Goal: Navigation & Orientation: Find specific page/section

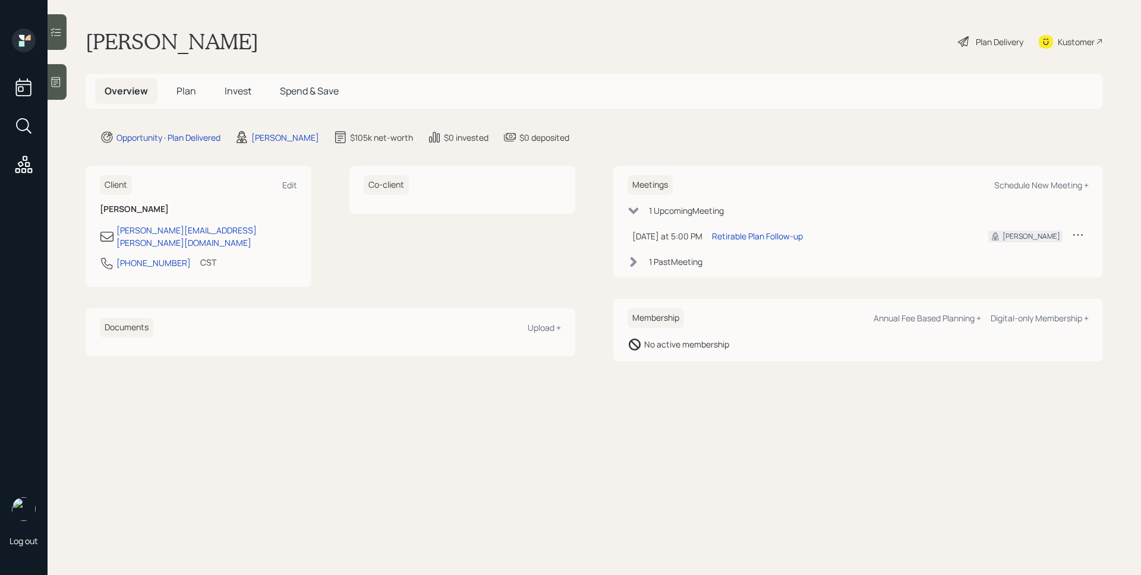
click at [179, 91] on span "Plan" at bounding box center [186, 90] width 20 height 13
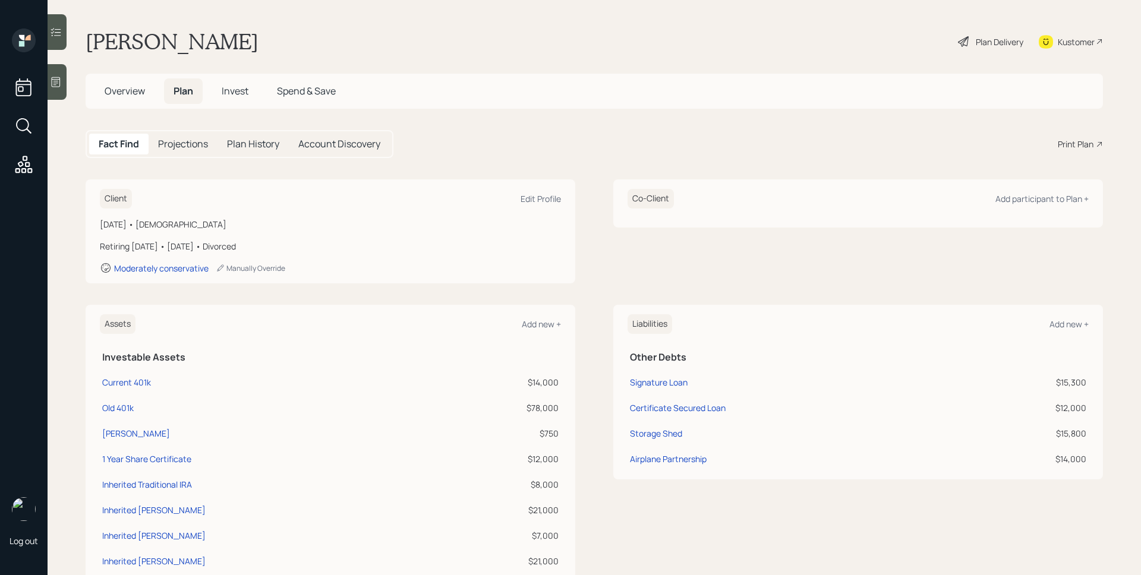
click at [239, 91] on span "Invest" at bounding box center [235, 90] width 27 height 13
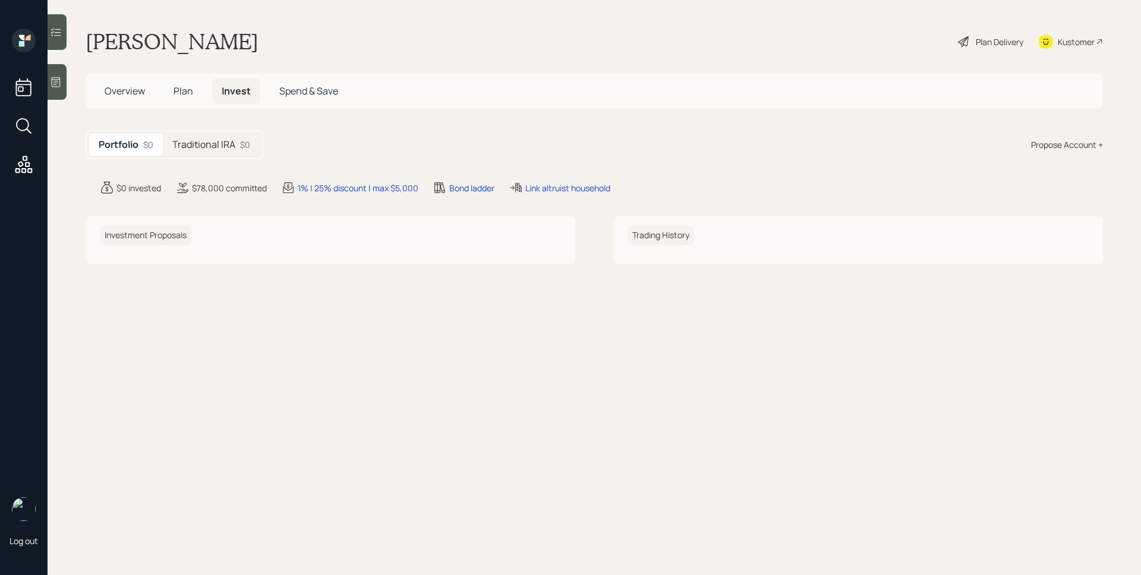
click at [231, 140] on h5 "Traditional IRA" at bounding box center [203, 144] width 63 height 11
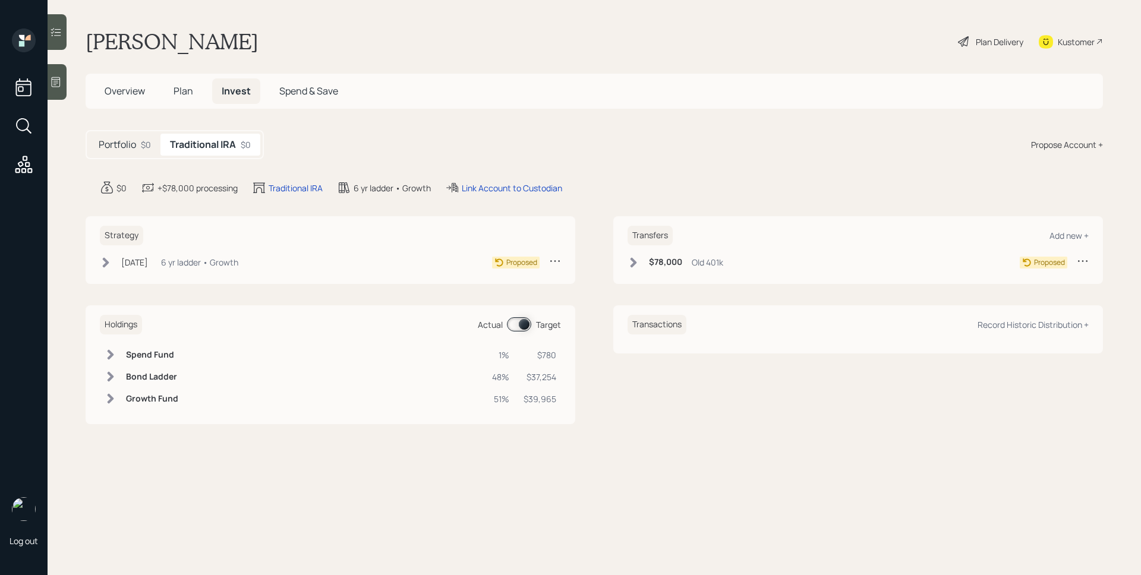
click at [134, 90] on span "Overview" at bounding box center [125, 90] width 40 height 13
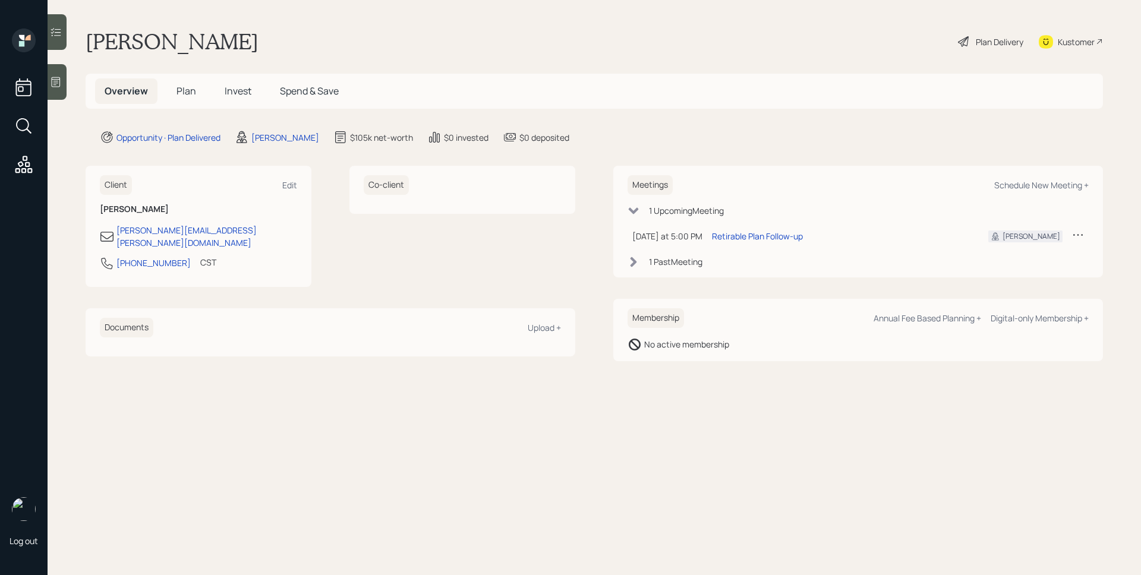
click at [185, 89] on span "Plan" at bounding box center [186, 90] width 20 height 13
click at [62, 79] on div at bounding box center [57, 82] width 19 height 36
